Goal: Information Seeking & Learning: Learn about a topic

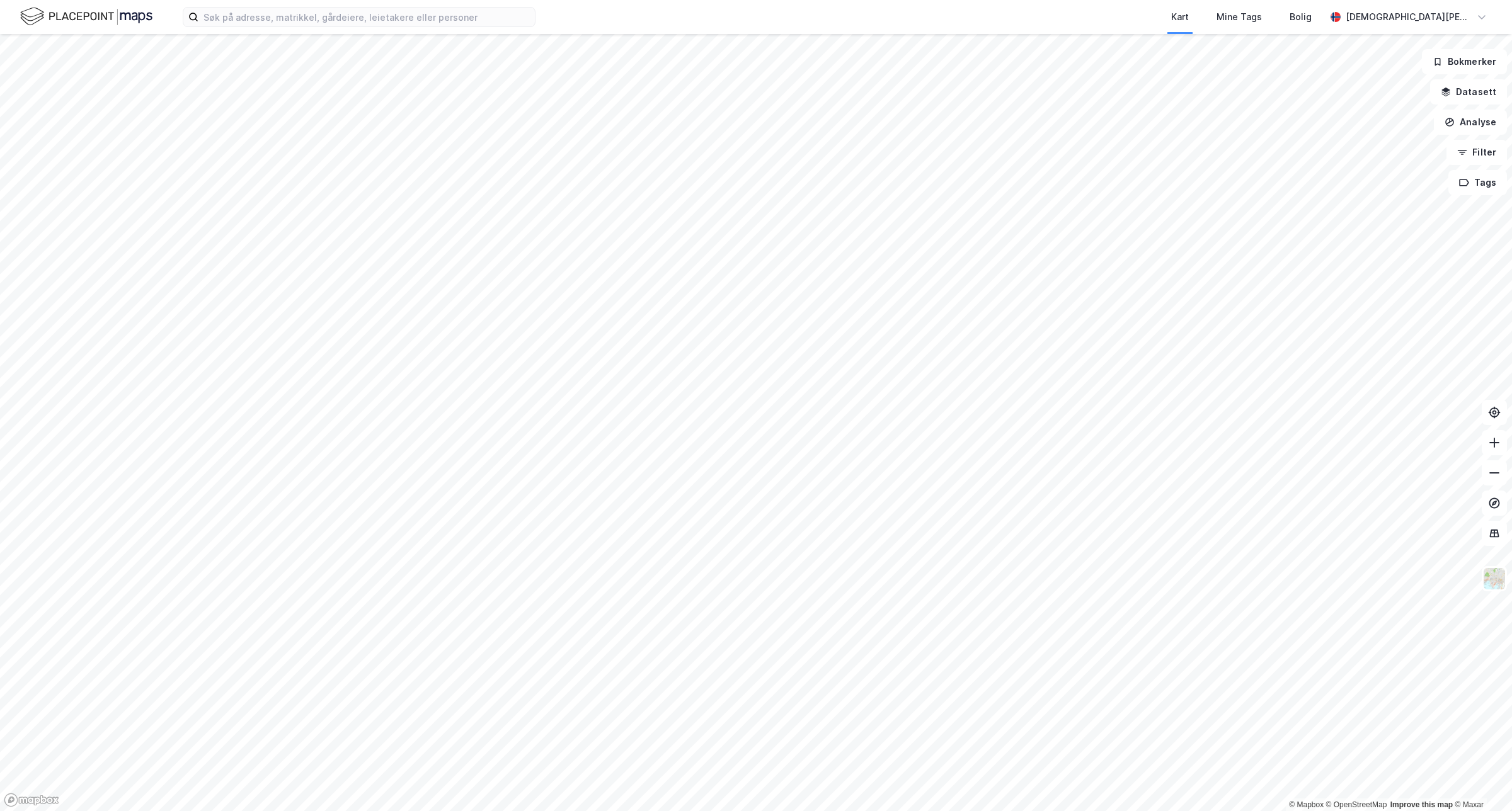
click at [956, 16] on div "Kart Mine Tags Bolig [PERSON_NAME] © Mapbox © OpenStreetMap Improve this map © …" at bounding box center [756, 405] width 1512 height 811
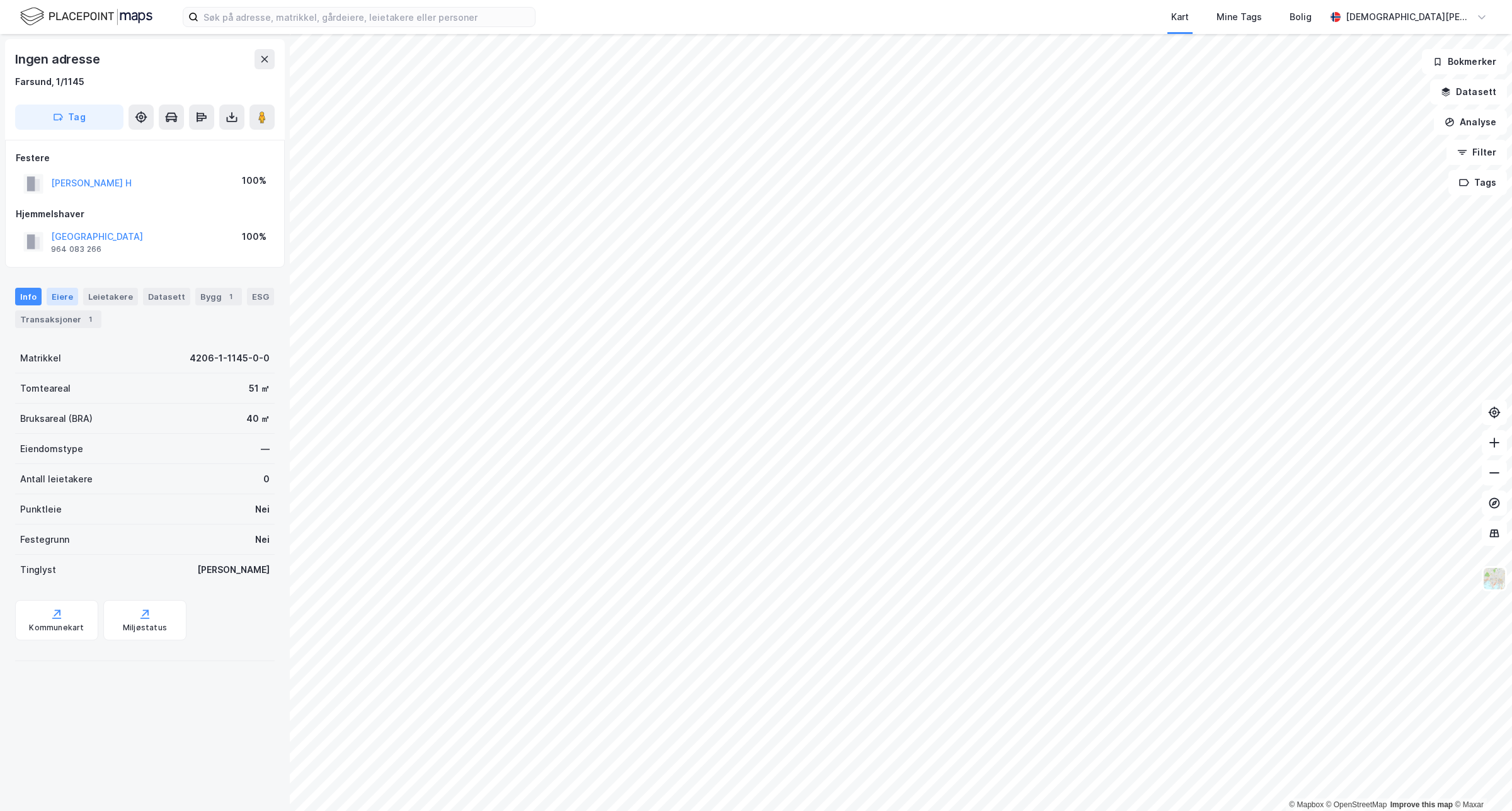
click at [67, 293] on div "Eiere" at bounding box center [62, 296] width 31 height 18
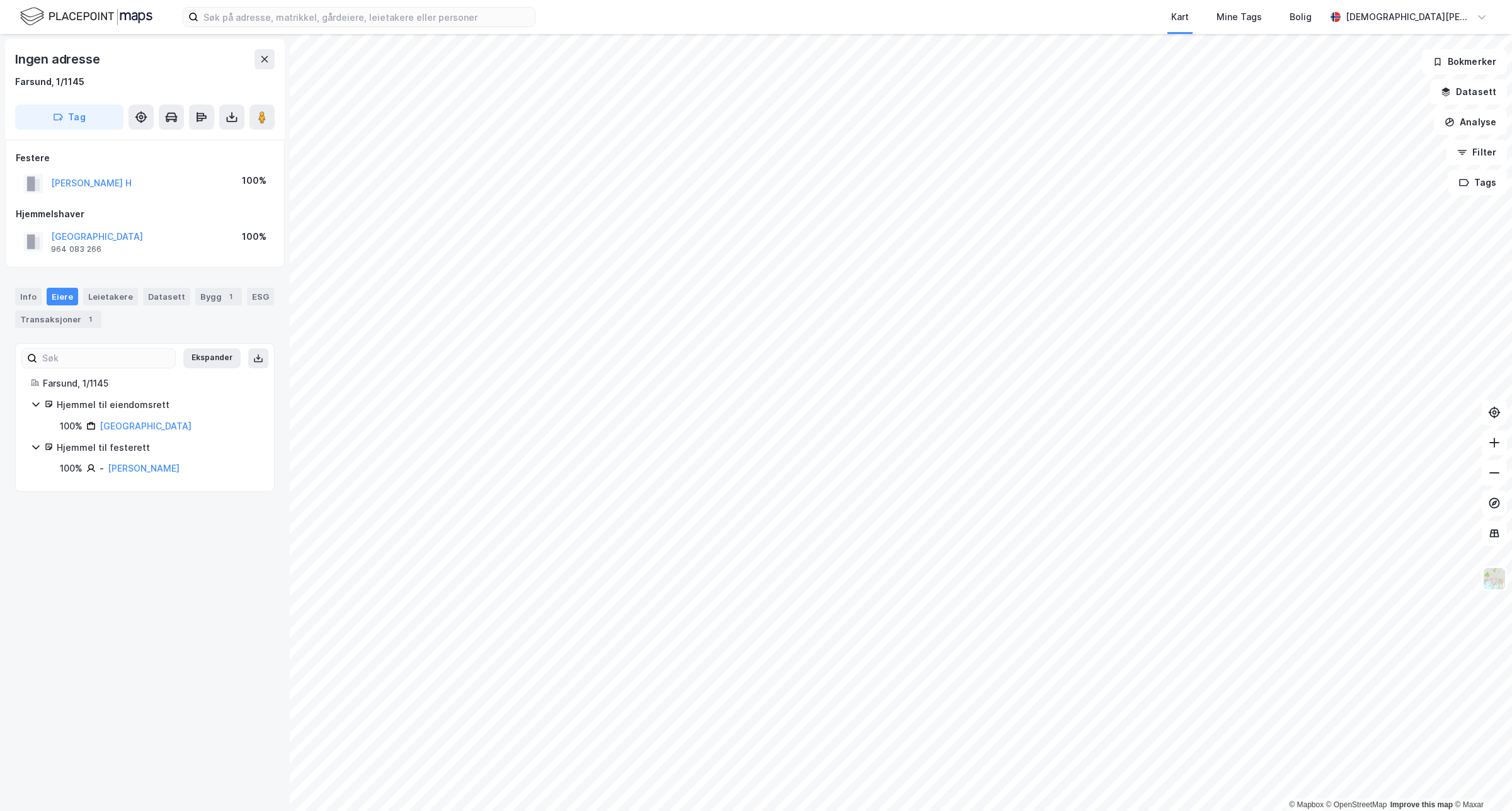
click at [39, 449] on icon at bounding box center [35, 447] width 10 height 10
click at [27, 296] on div "Info" at bounding box center [29, 296] width 27 height 18
